Goal: Task Accomplishment & Management: Use online tool/utility

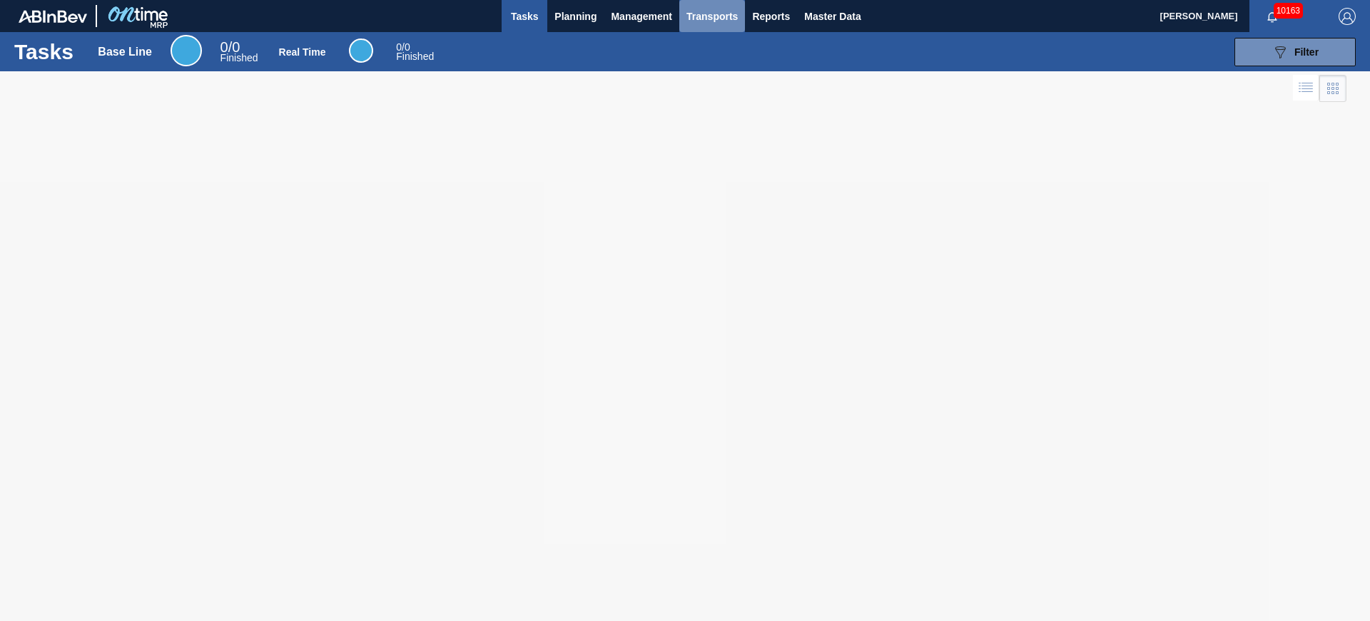
click at [701, 15] on span "Transports" at bounding box center [711, 16] width 51 height 17
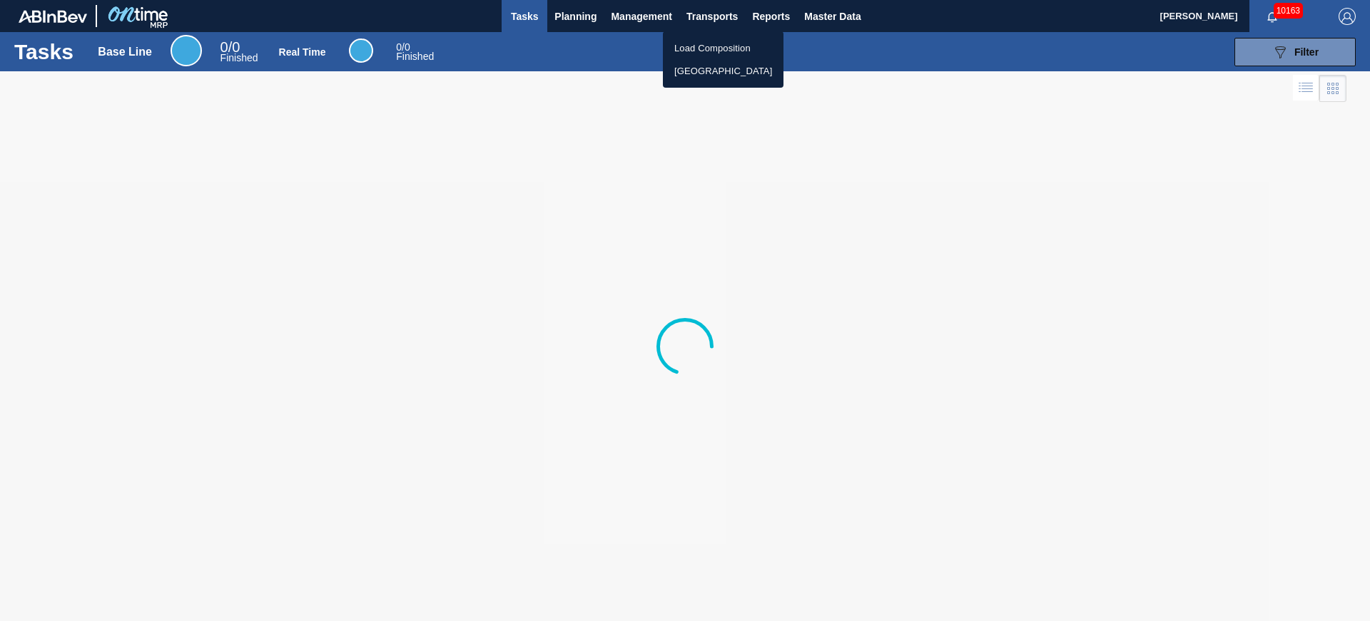
click at [695, 78] on li "[GEOGRAPHIC_DATA]" at bounding box center [723, 71] width 121 height 23
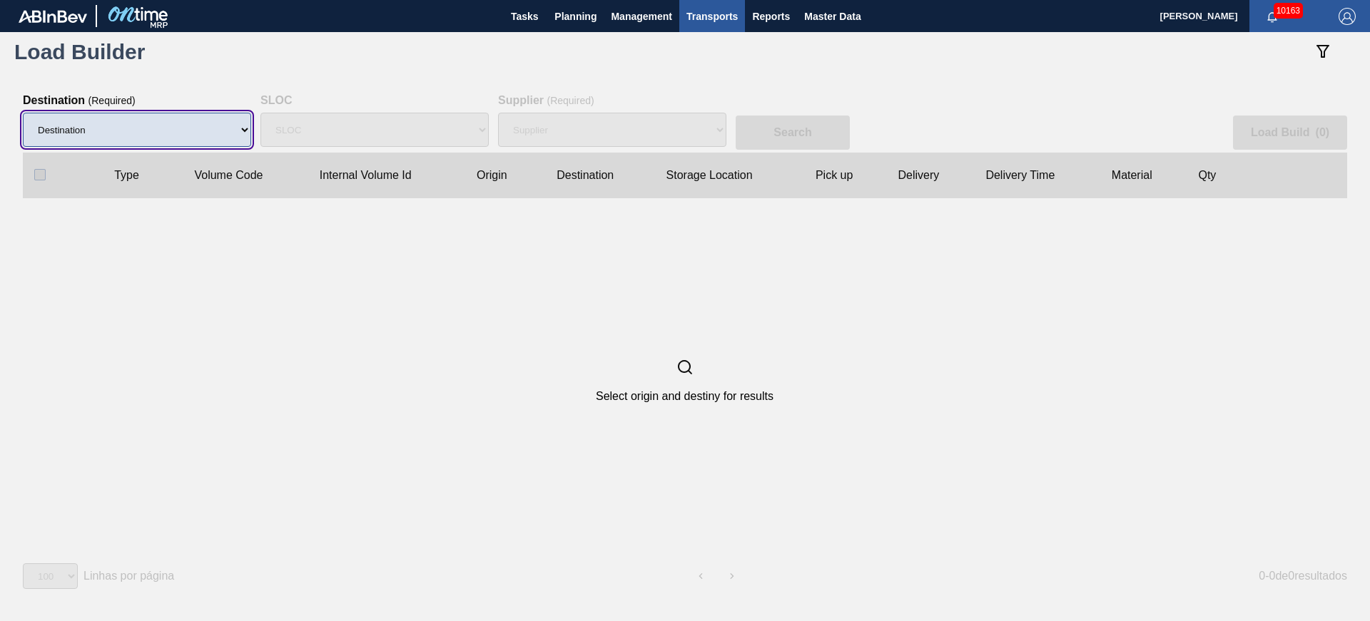
click at [192, 130] on select "Destination 01BV - [GEOGRAPHIC_DATA] 01CL - [GEOGRAPHIC_DATA] 01CV - [GEOGRAPHI…" at bounding box center [137, 130] width 228 height 34
select select "1"
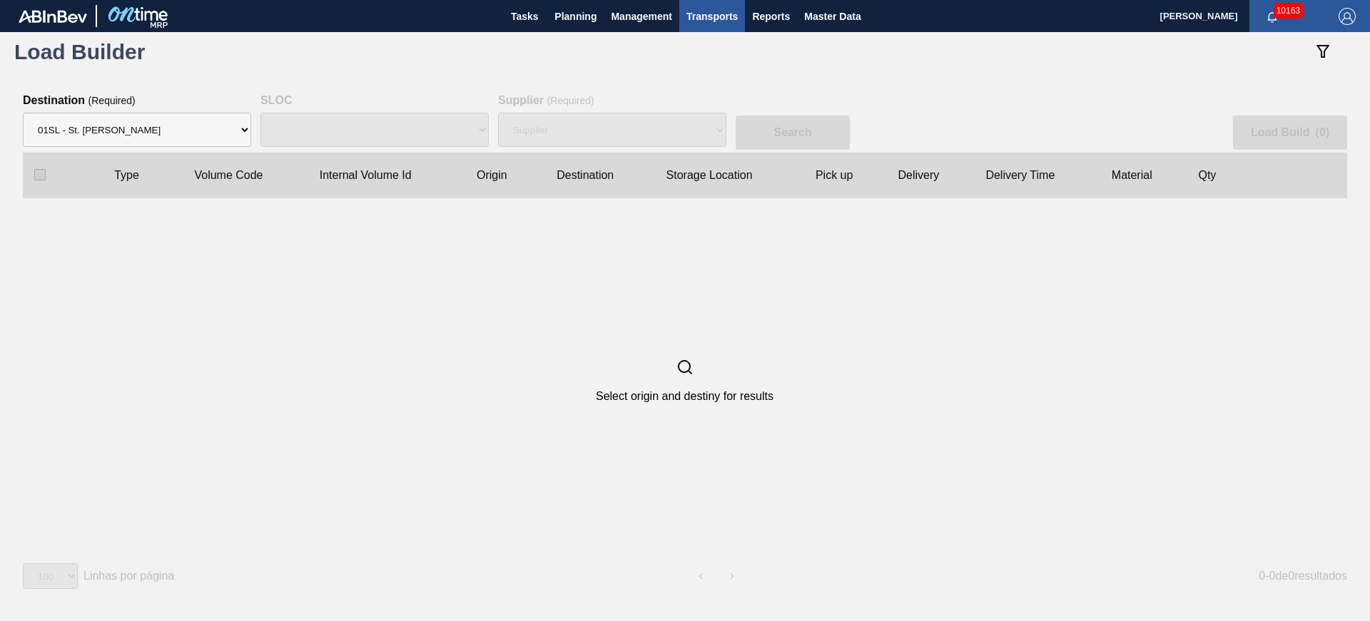
click at [743, 83] on div "Search Load Build ( 0 ) Type Volume Code Internal Volume Id Origin Destination …" at bounding box center [685, 344] width 1370 height 546
select select "N/A"
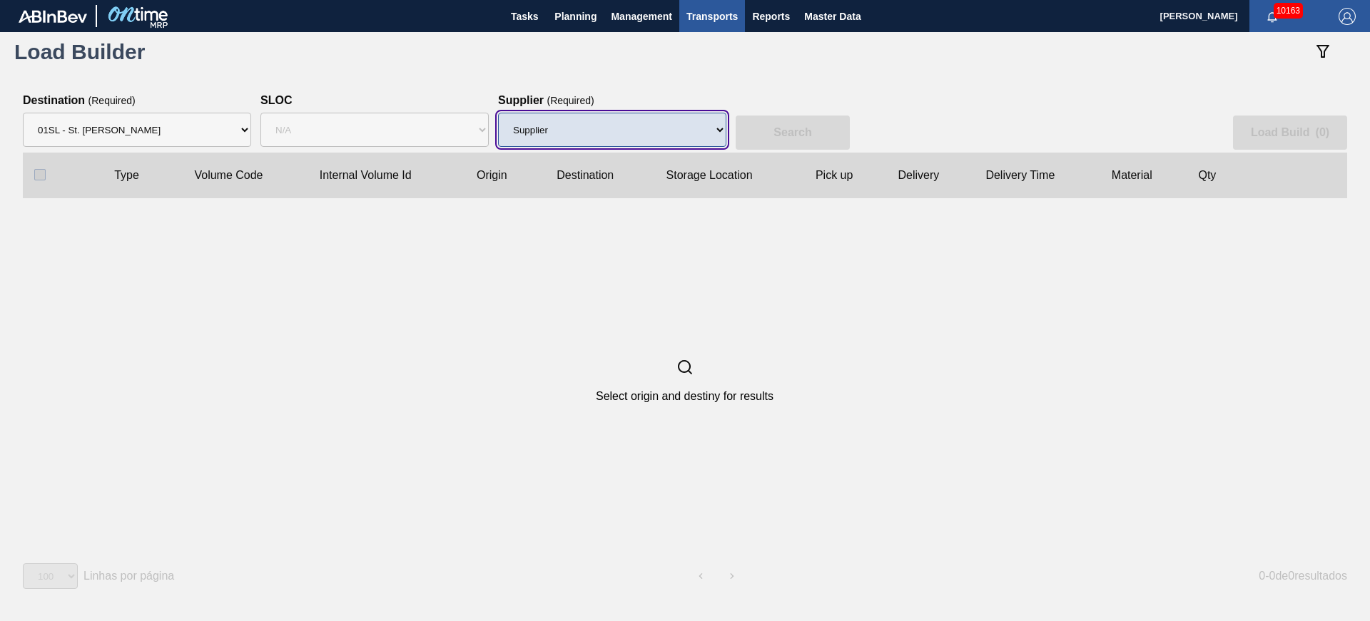
click at [707, 128] on select "Supplier 8329501 - ACCORD CARTON CO 8341298 - ACCREDO PACKAGING INC 8359644 - […" at bounding box center [612, 130] width 228 height 34
select select "723"
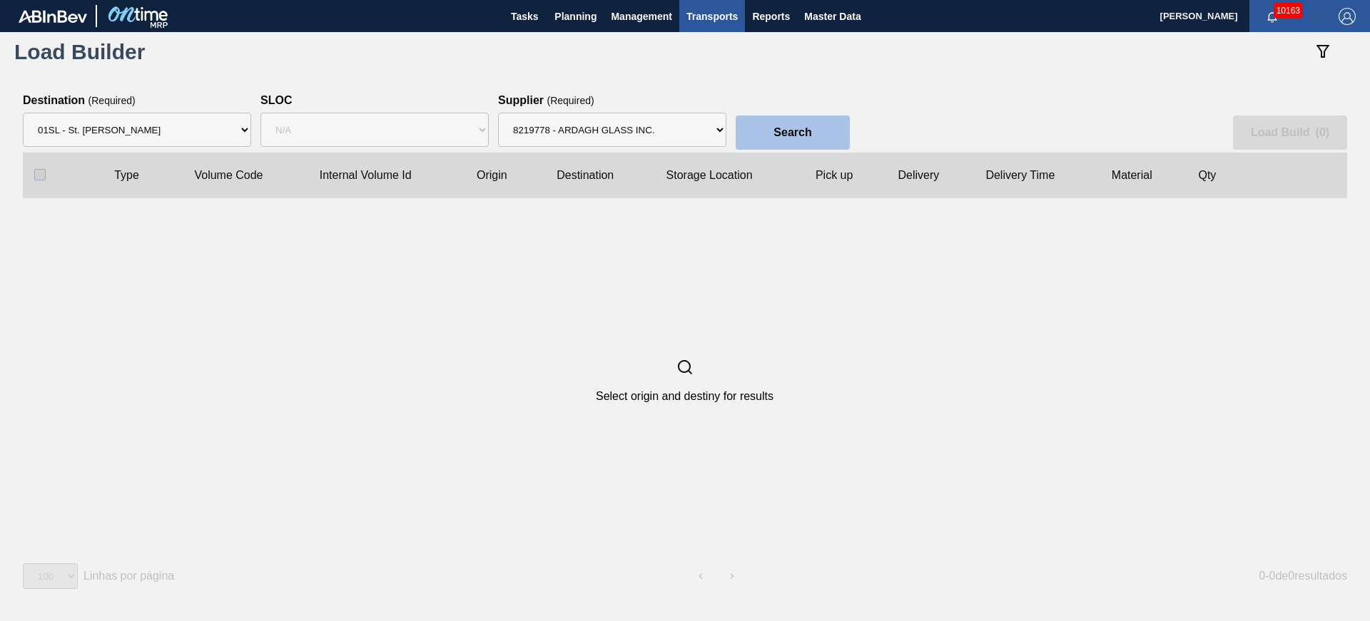
click at [771, 136] on button "Search" at bounding box center [792, 133] width 114 height 34
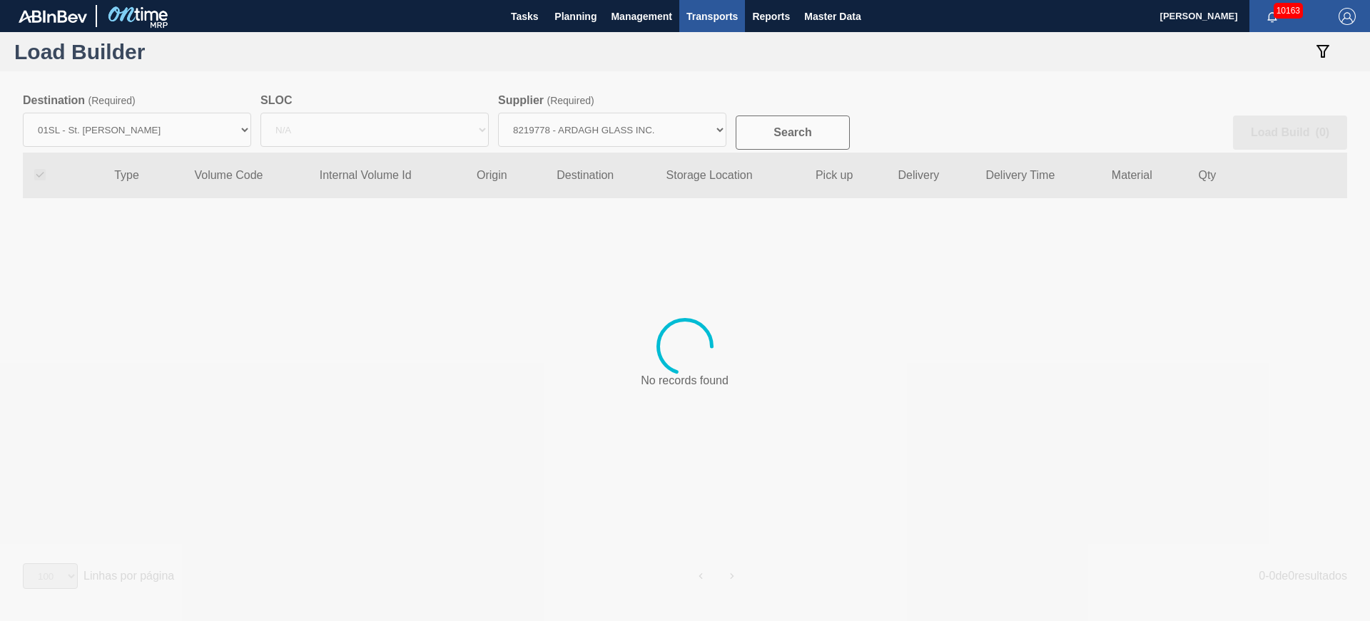
checkbox input "true"
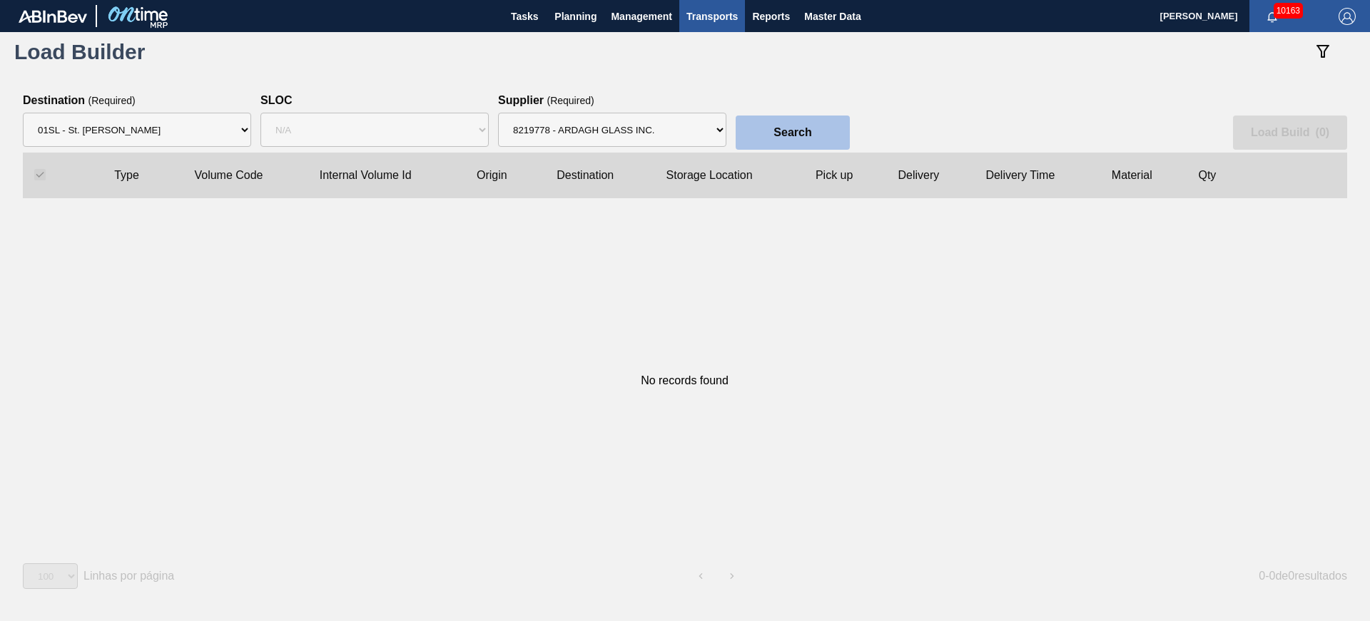
click at [823, 134] on button "Search" at bounding box center [792, 133] width 114 height 34
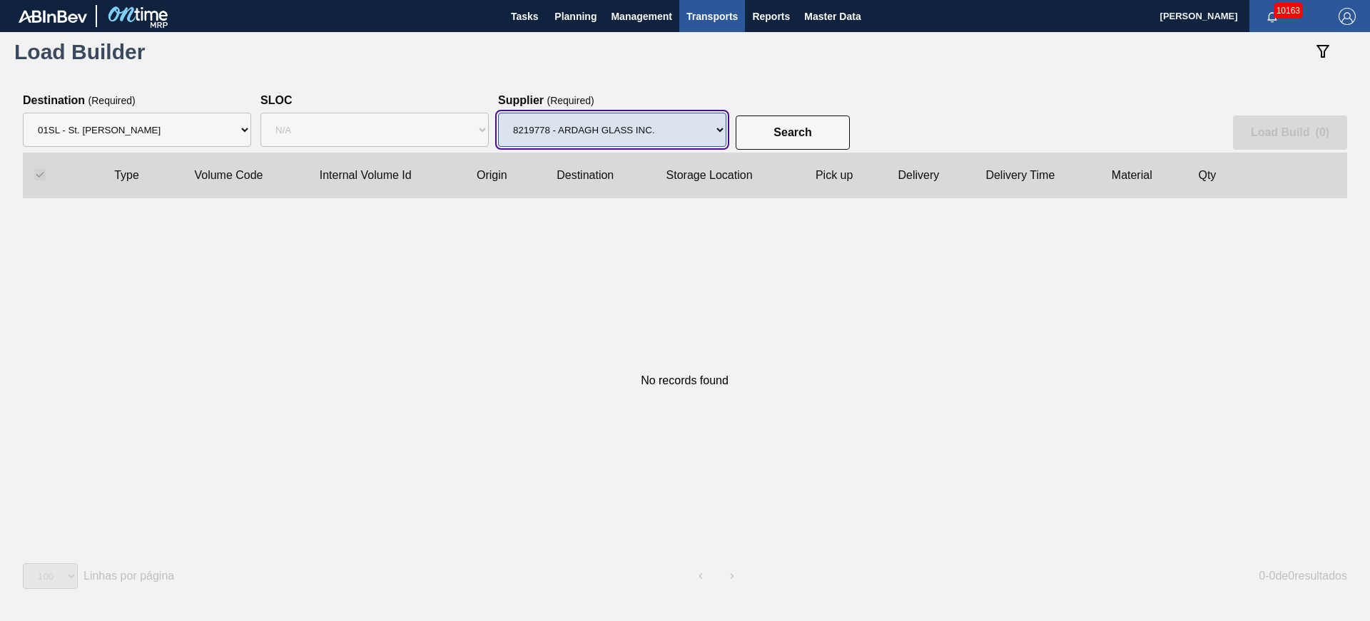
click at [606, 144] on select "Supplier 8329501 - ACCORD CARTON CO 8341298 - ACCREDO PACKAGING INC 8359644 - […" at bounding box center [612, 130] width 228 height 34
select select "1533"
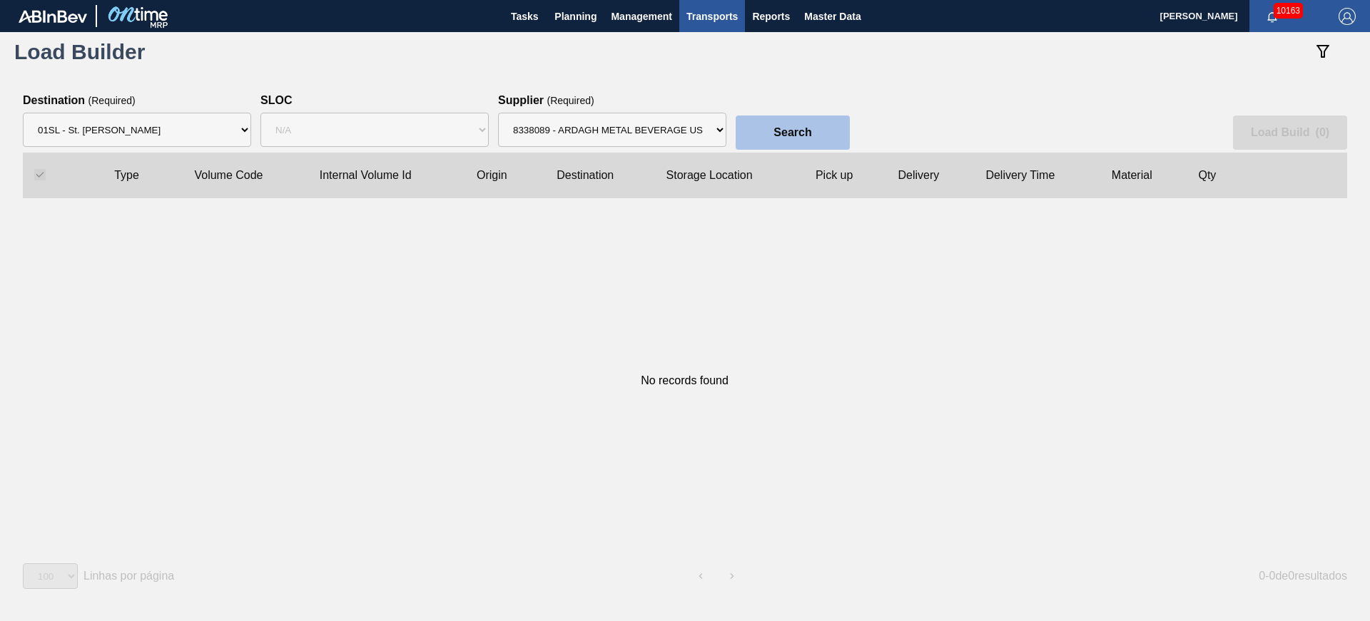
click at [763, 141] on button "Search" at bounding box center [792, 133] width 114 height 34
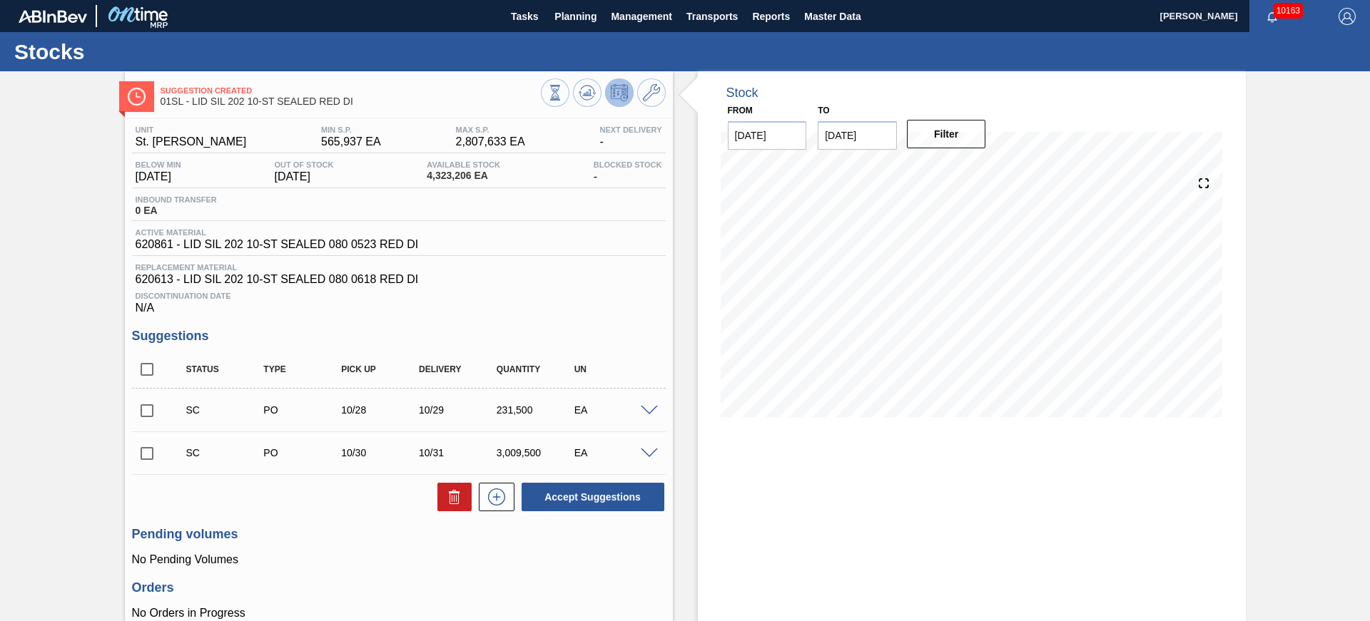
click at [147, 248] on span "620861 - LID SIL 202 10-ST SEALED 080 0523 RED DI" at bounding box center [277, 244] width 283 height 13
copy span "620861"
